Goal: Find specific page/section: Find specific page/section

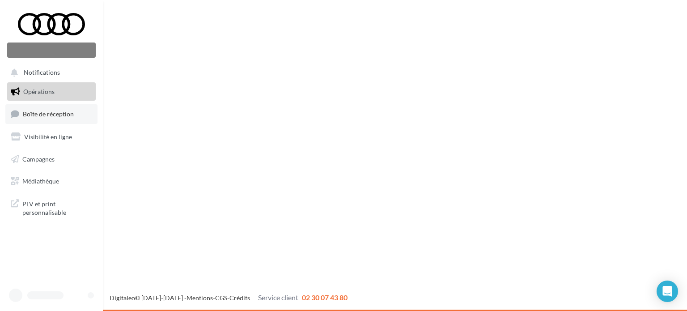
click at [61, 114] on span "Boîte de réception" at bounding box center [48, 114] width 51 height 8
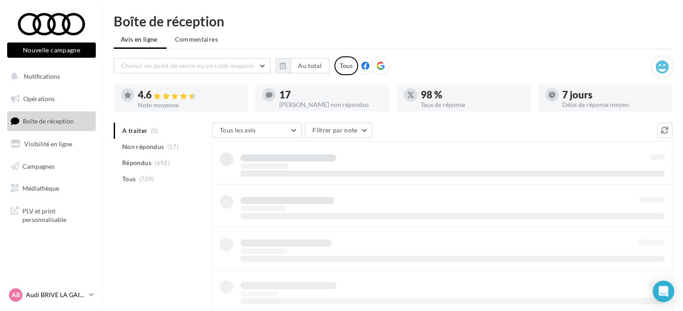
click at [93, 293] on icon at bounding box center [91, 295] width 5 height 8
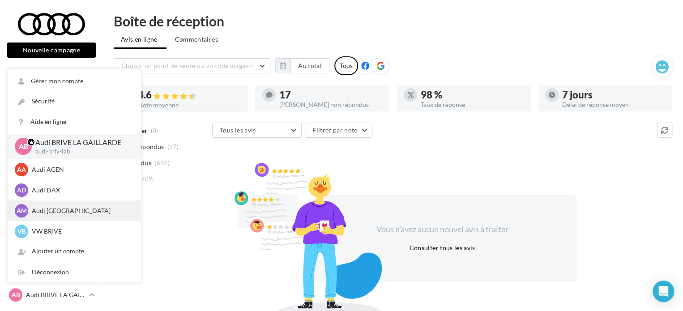
click at [72, 215] on p "Audi [GEOGRAPHIC_DATA]" at bounding box center [81, 210] width 98 height 9
